Goal: Task Accomplishment & Management: Complete application form

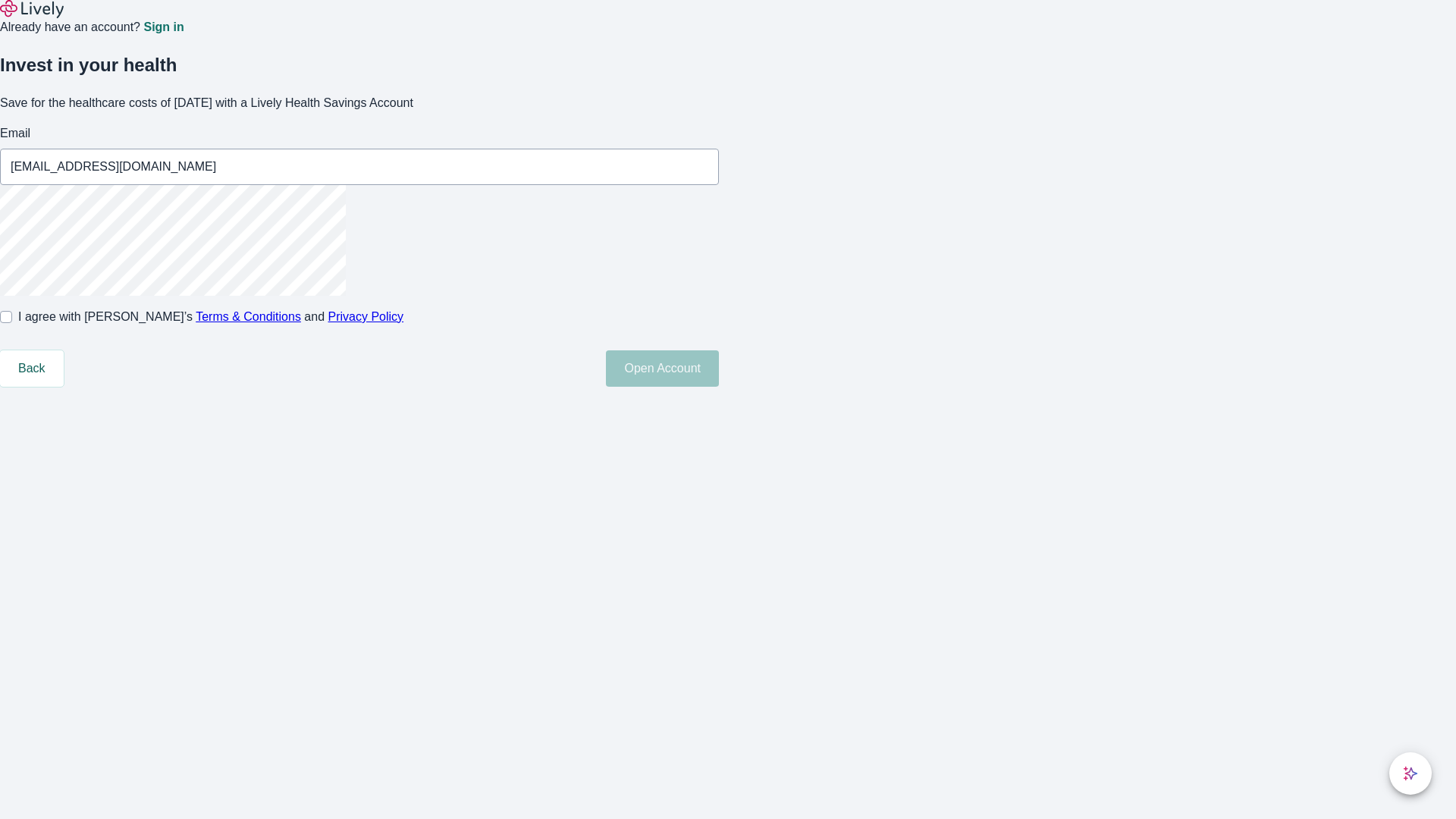
click at [12, 323] on input "I agree with Lively’s Terms & Conditions and Privacy Policy" at bounding box center [6, 317] width 12 height 12
checkbox input "true"
click at [719, 387] on button "Open Account" at bounding box center [662, 368] width 113 height 36
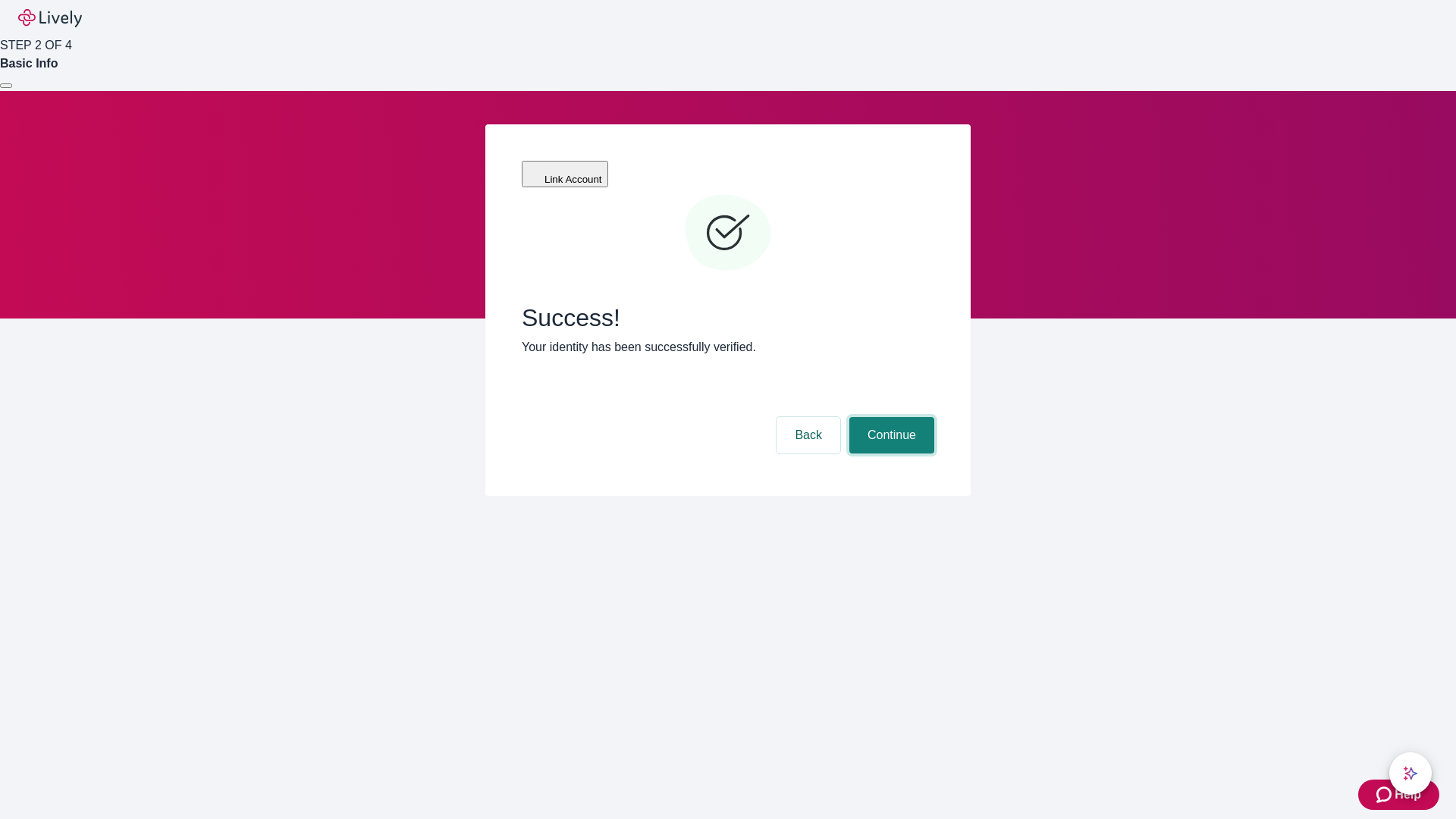
click at [890, 418] on button "Continue" at bounding box center [892, 435] width 85 height 36
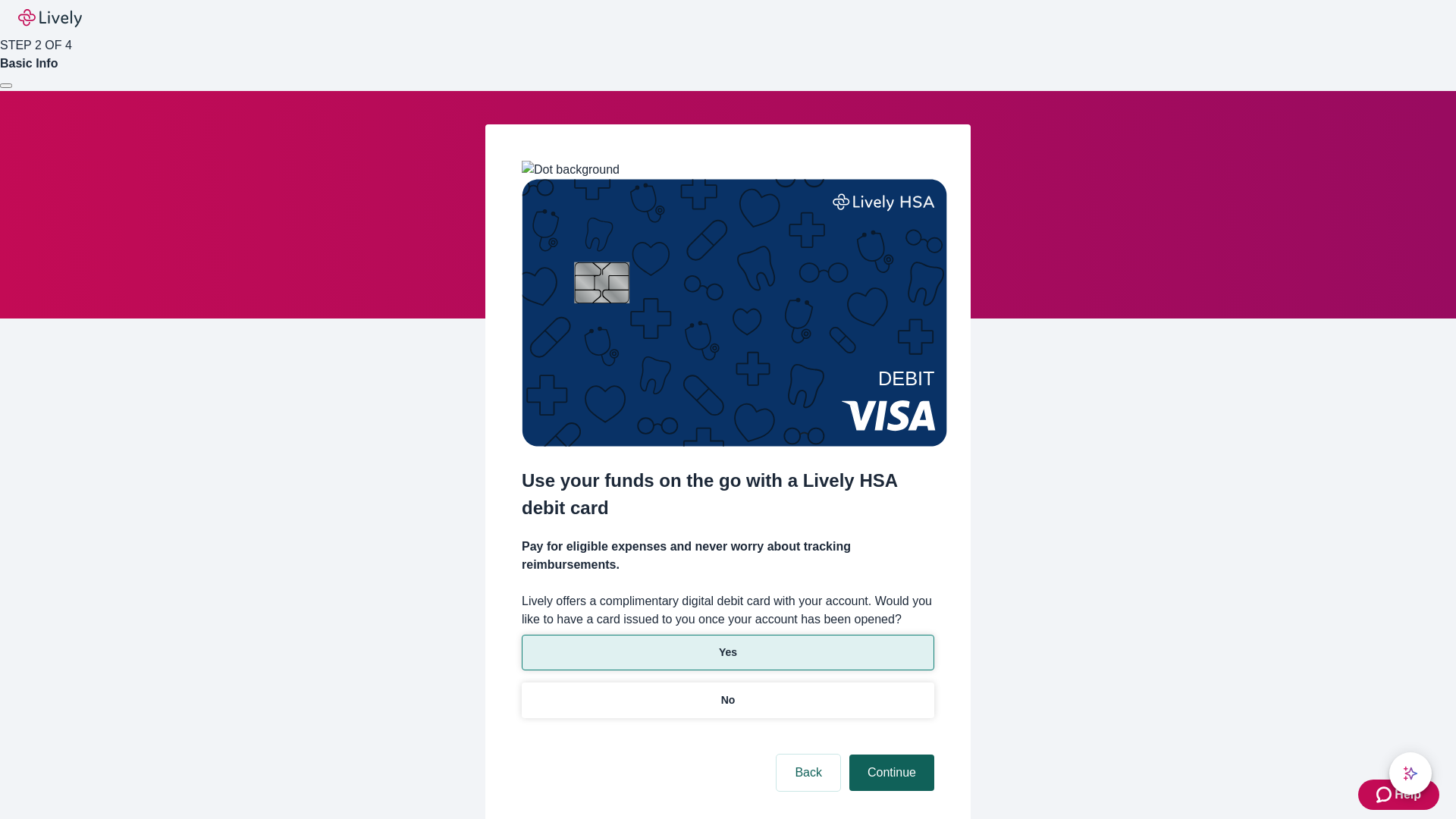
click at [727, 644] on p "Yes" at bounding box center [728, 652] width 19 height 16
click at [890, 755] on button "Continue" at bounding box center [892, 773] width 85 height 36
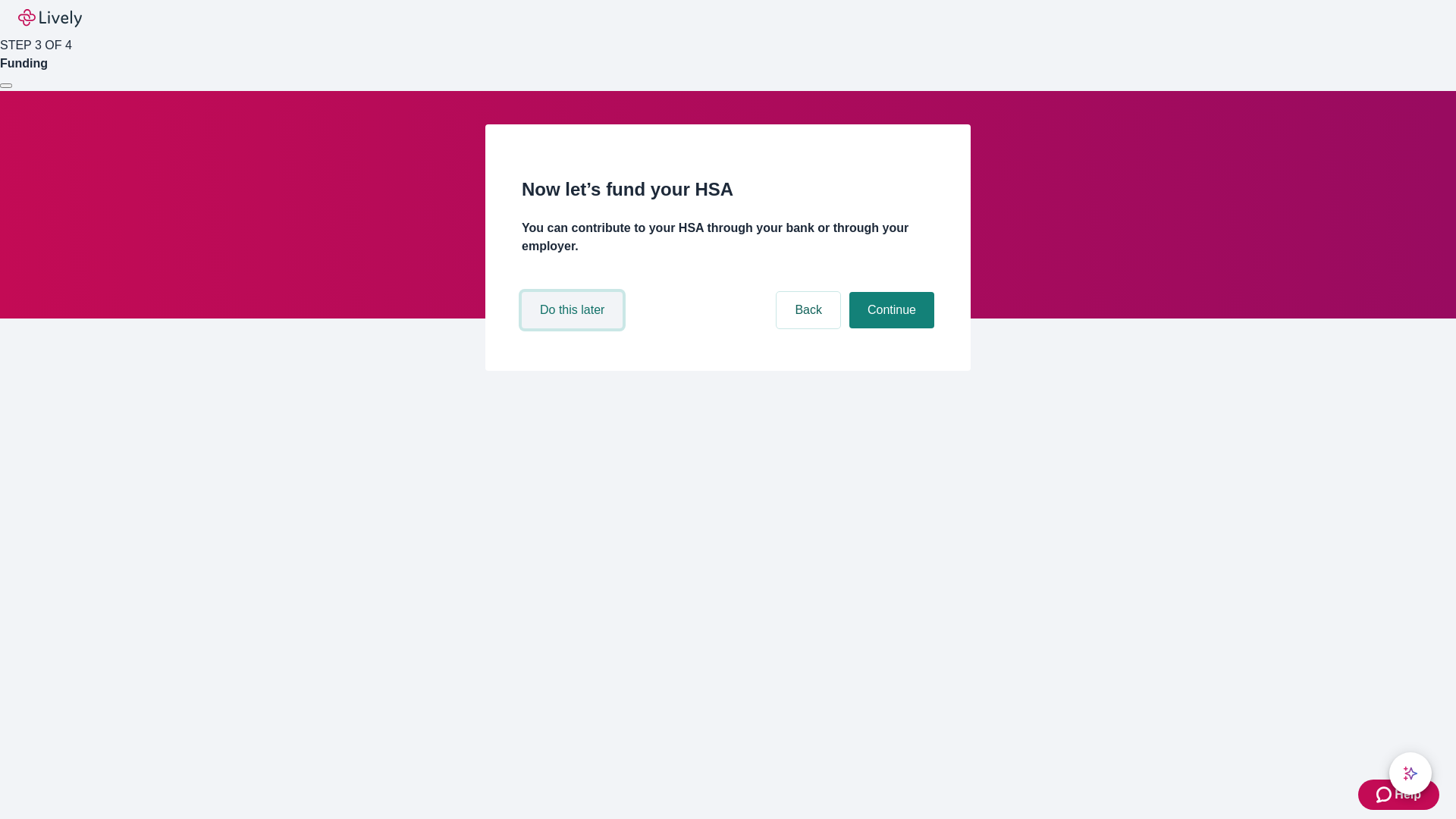
click at [574, 328] on button "Do this later" at bounding box center [573, 310] width 101 height 36
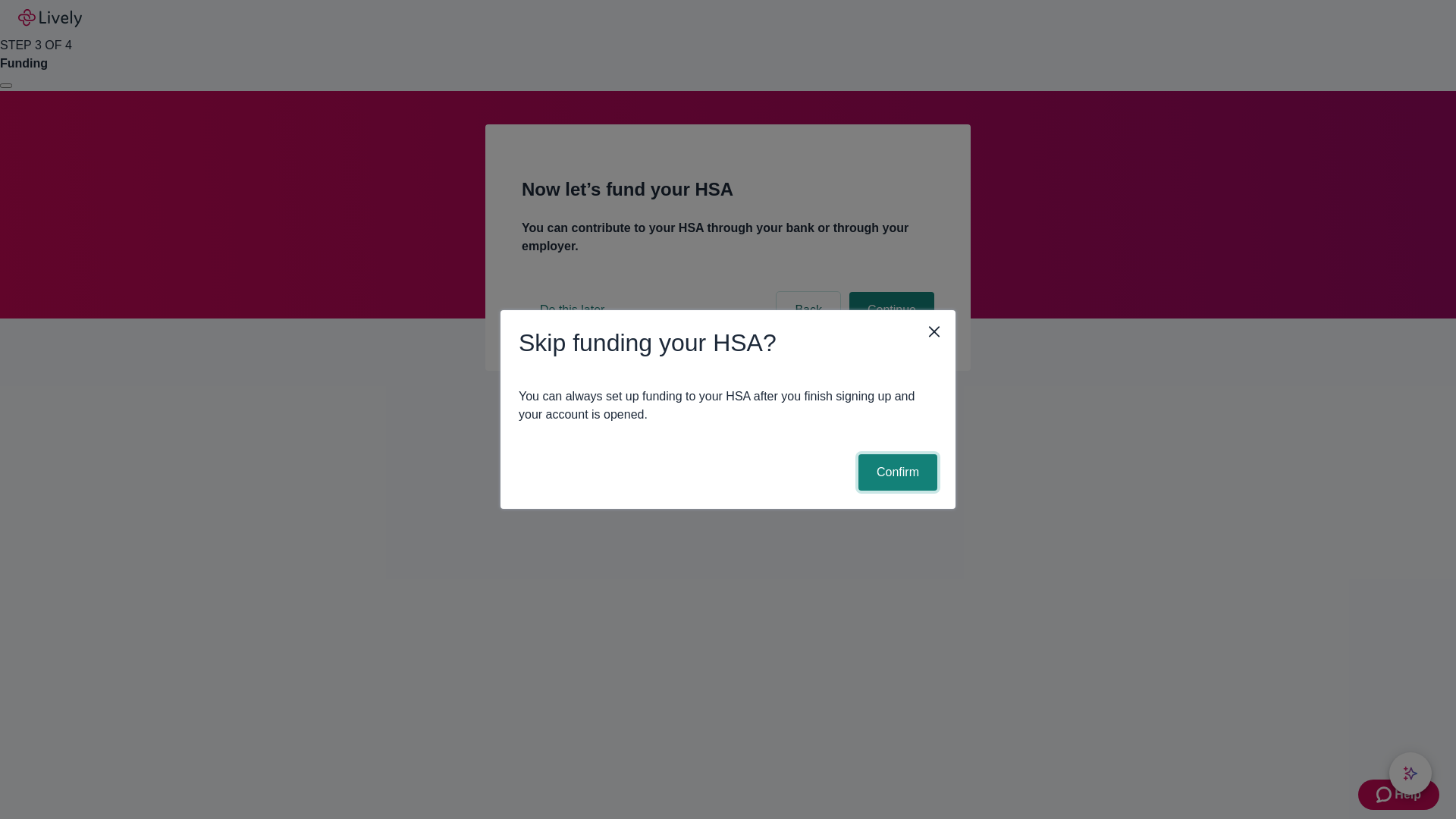
click at [896, 472] on button "Confirm" at bounding box center [898, 472] width 79 height 36
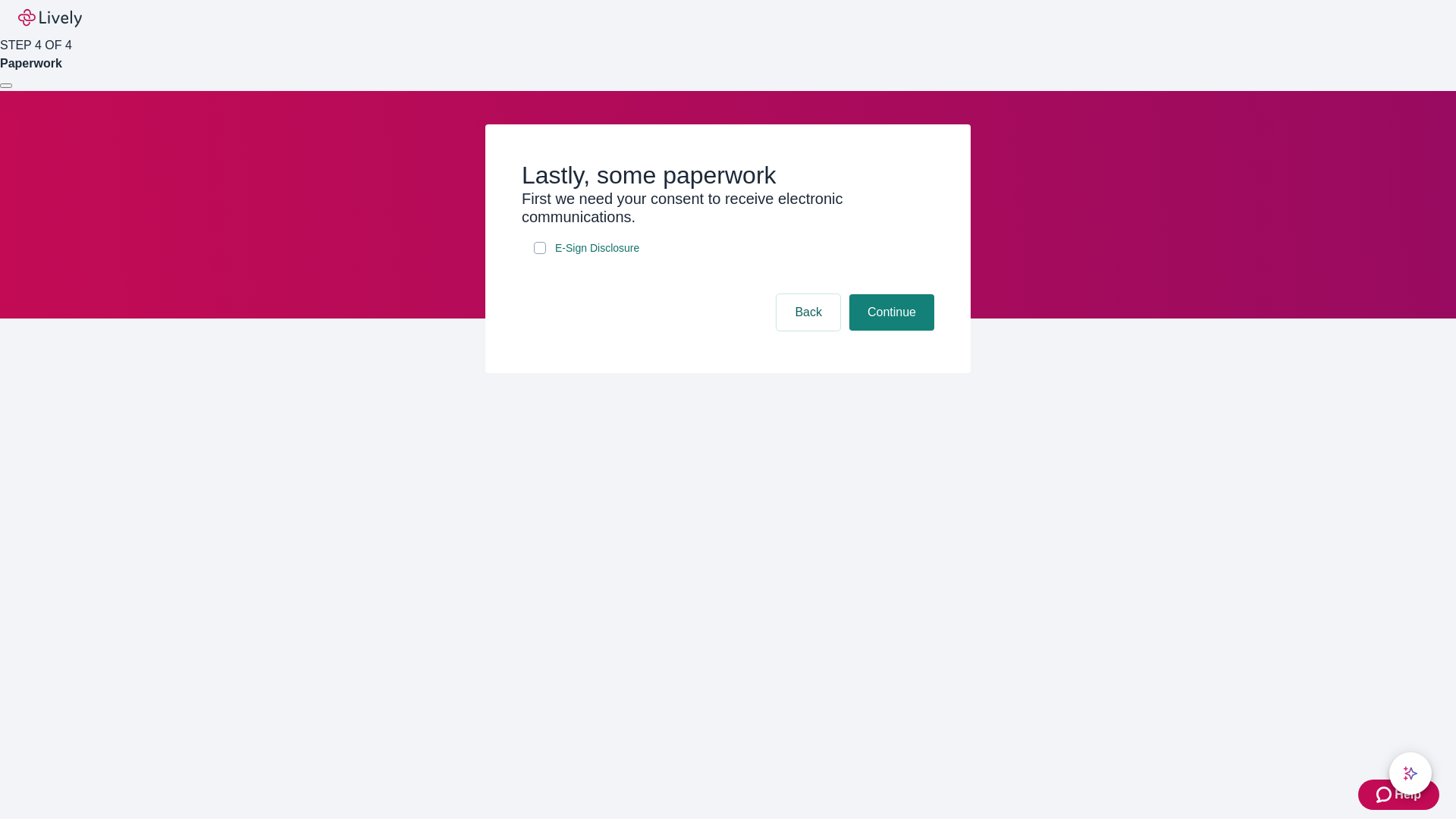
click at [540, 254] on input "E-Sign Disclosure" at bounding box center [540, 248] width 12 height 12
checkbox input "true"
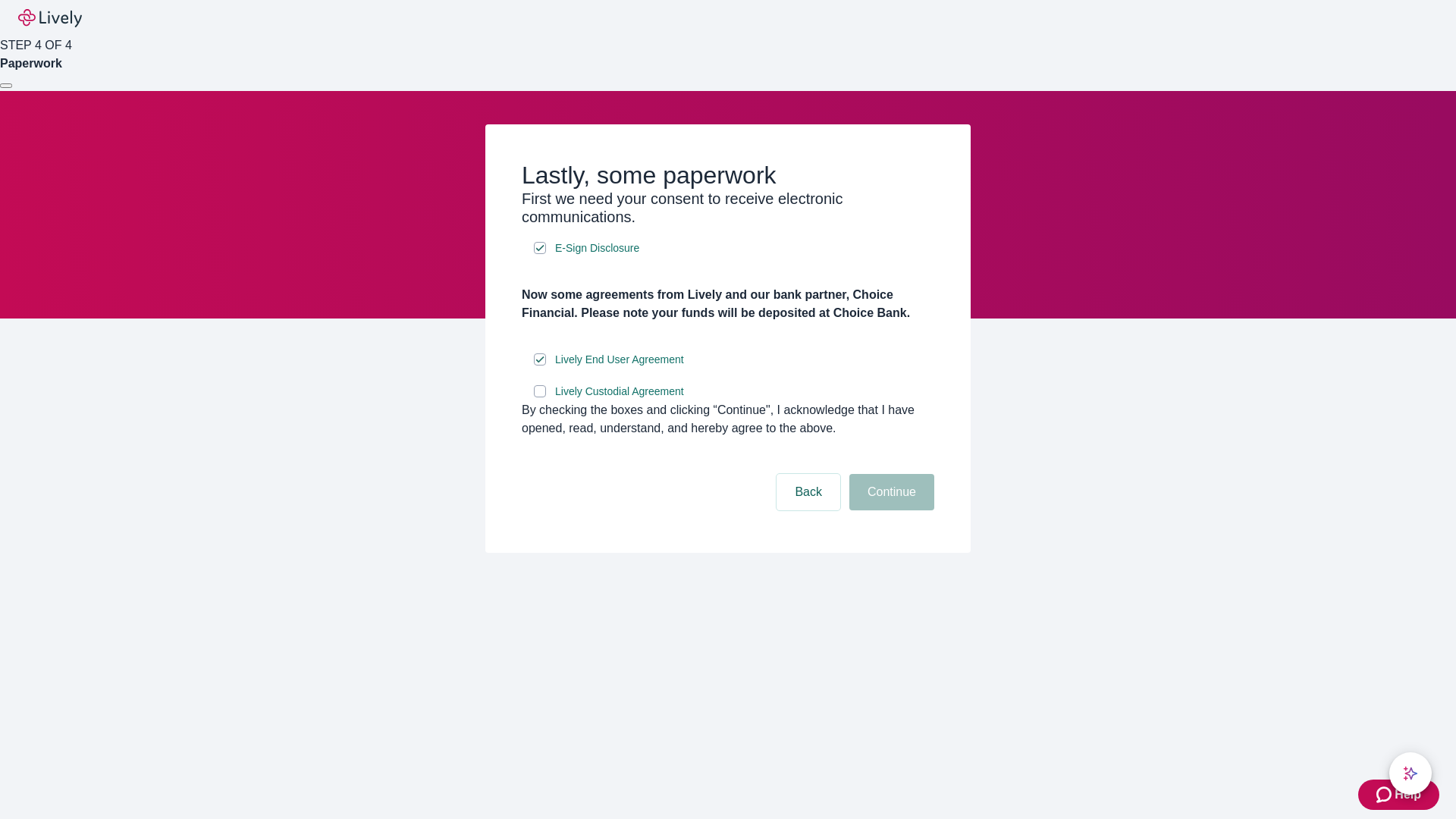
click at [540, 397] on input "Lively Custodial Agreement" at bounding box center [540, 391] width 12 height 12
checkbox input "true"
click at [890, 510] on button "Continue" at bounding box center [892, 492] width 85 height 36
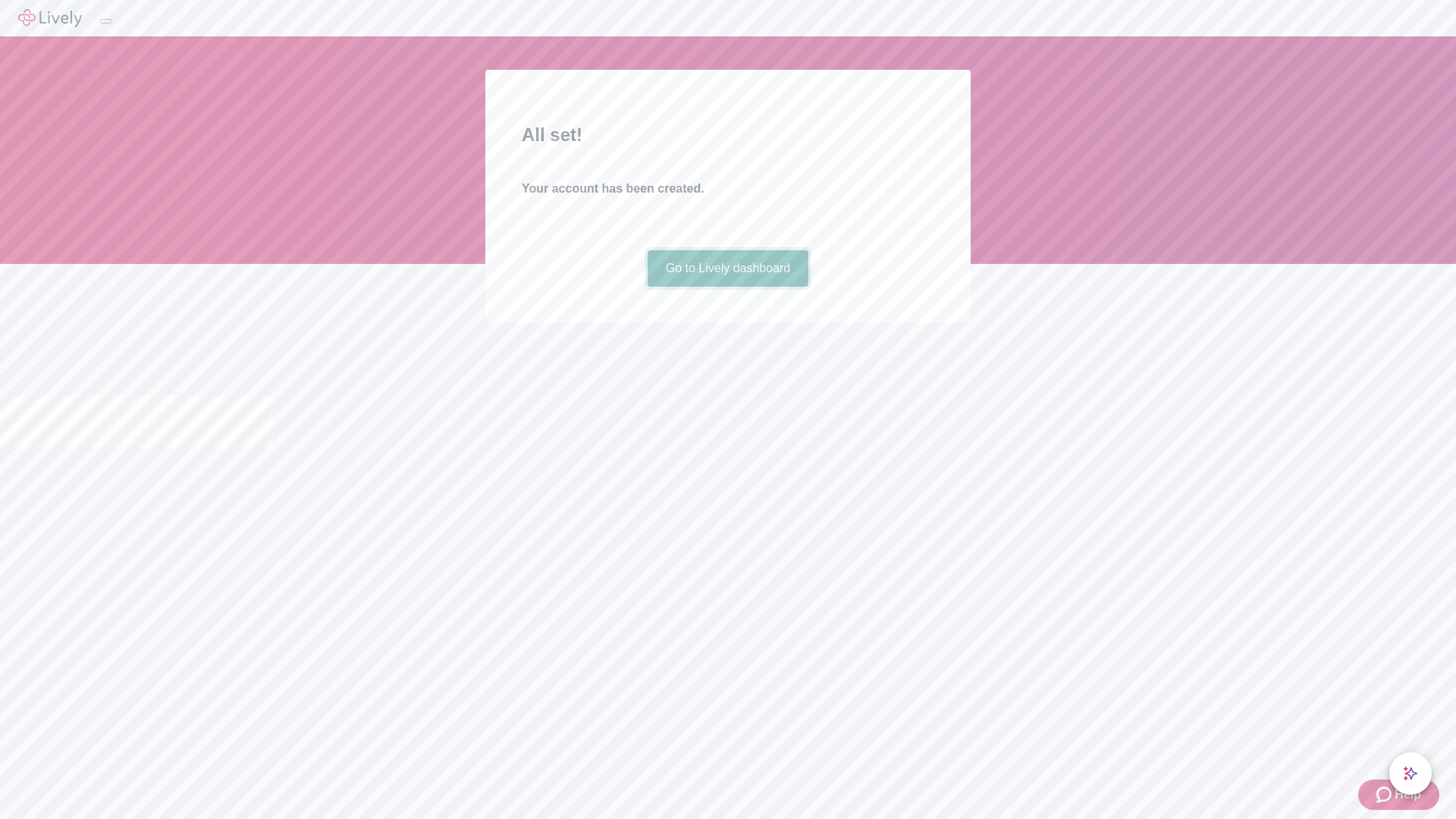
click at [727, 287] on link "Go to Lively dashboard" at bounding box center [729, 268] width 162 height 36
